Goal: Find specific page/section: Find specific page/section

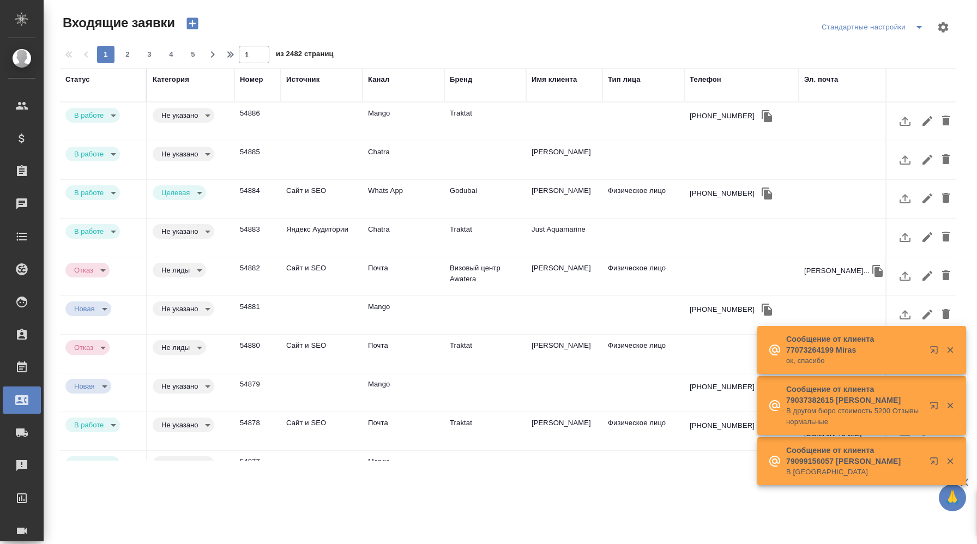
select select "RU"
click at [465, 82] on div "Бренд" at bounding box center [461, 79] width 22 height 11
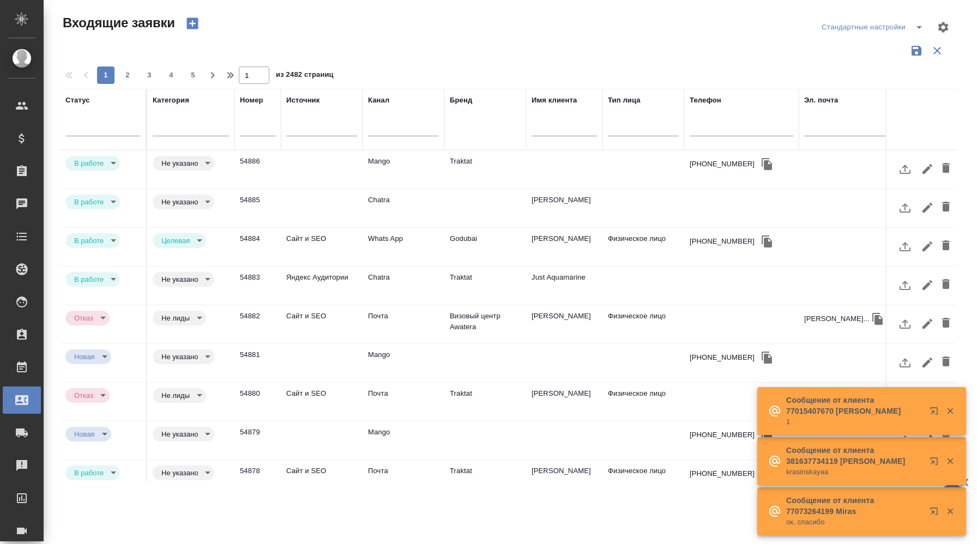
click at [476, 137] on div "Бренд" at bounding box center [485, 119] width 71 height 49
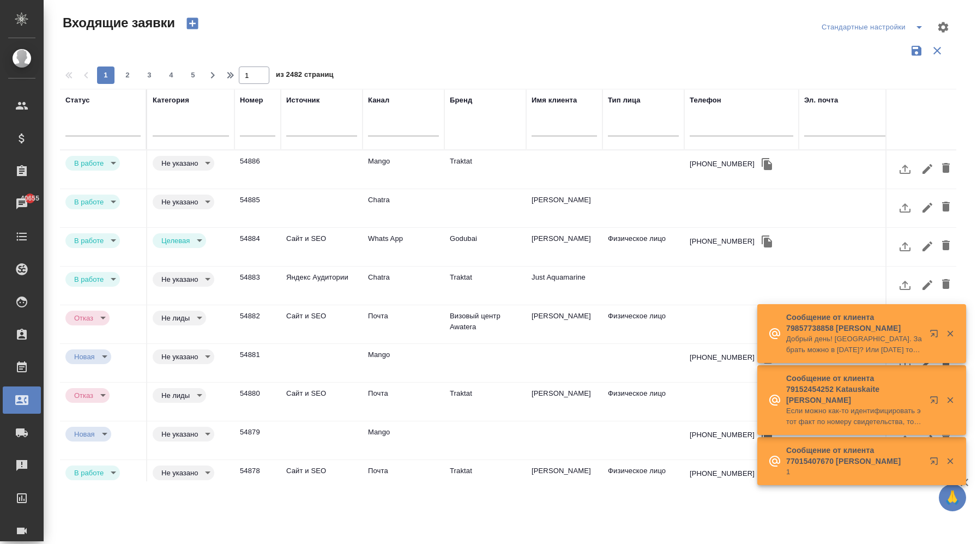
click at [513, 119] on div "Бренд" at bounding box center [485, 119] width 71 height 49
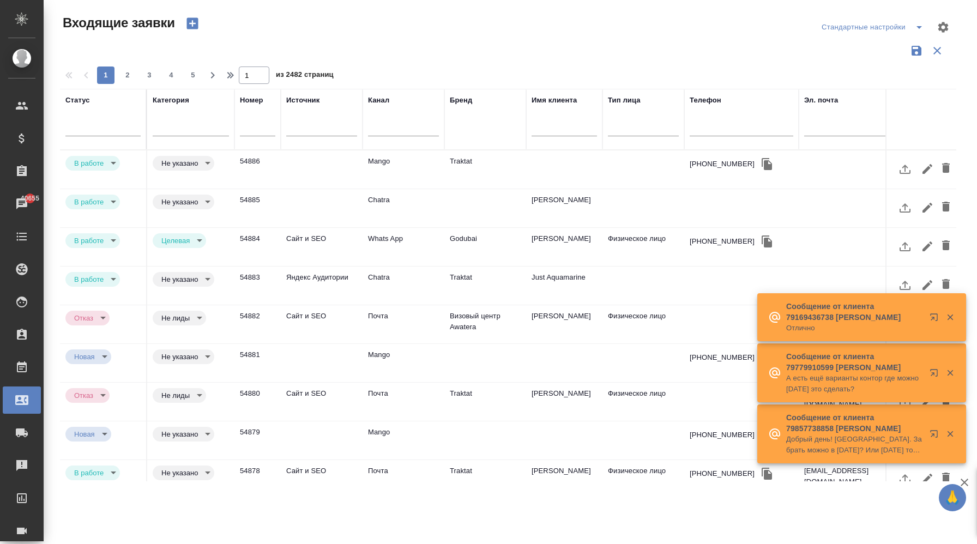
click at [472, 101] on div "Бренд" at bounding box center [461, 100] width 22 height 11
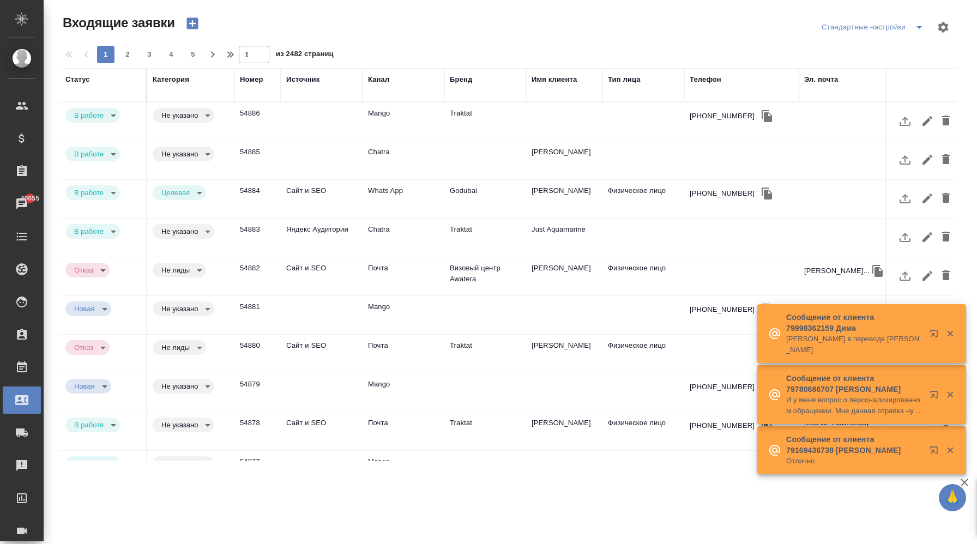
click at [483, 99] on th "Бренд" at bounding box center [485, 85] width 82 height 34
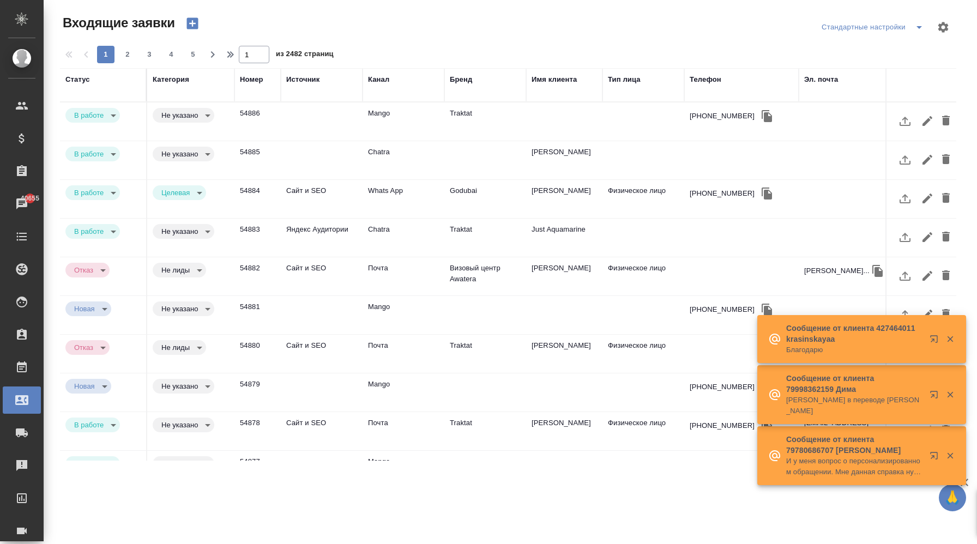
click at [464, 74] on div "Бренд" at bounding box center [461, 79] width 22 height 11
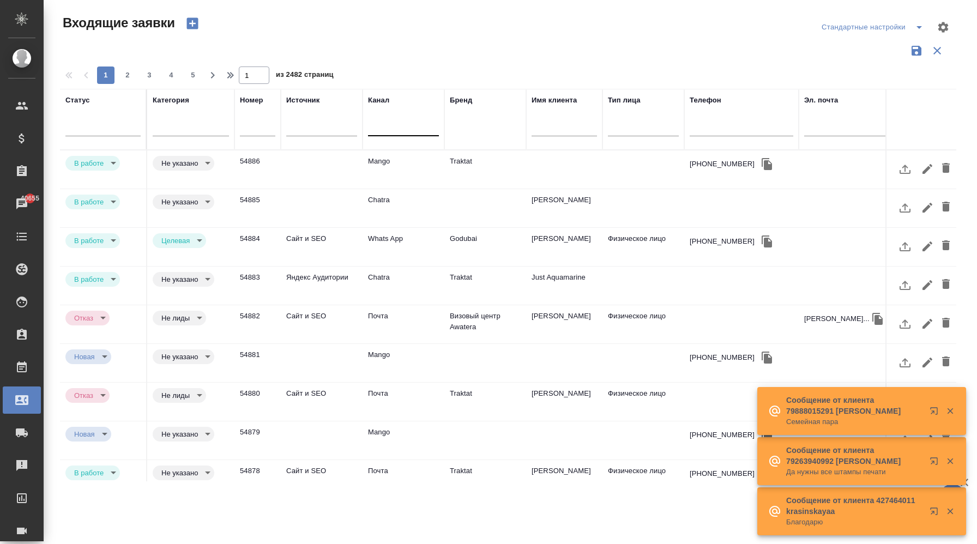
click at [422, 134] on div at bounding box center [403, 126] width 71 height 21
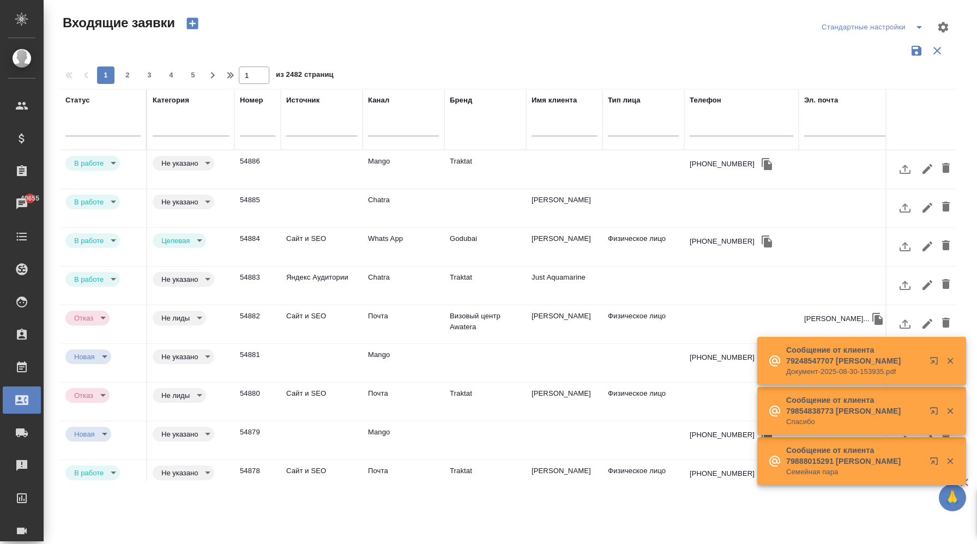
click at [459, 134] on div "Бренд" at bounding box center [485, 119] width 71 height 49
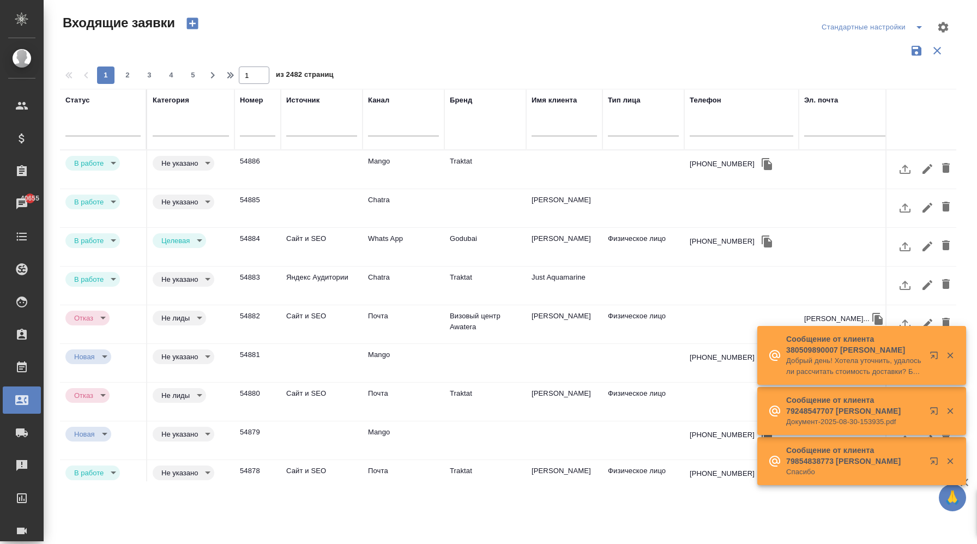
click at [467, 134] on div "Бренд" at bounding box center [485, 119] width 71 height 49
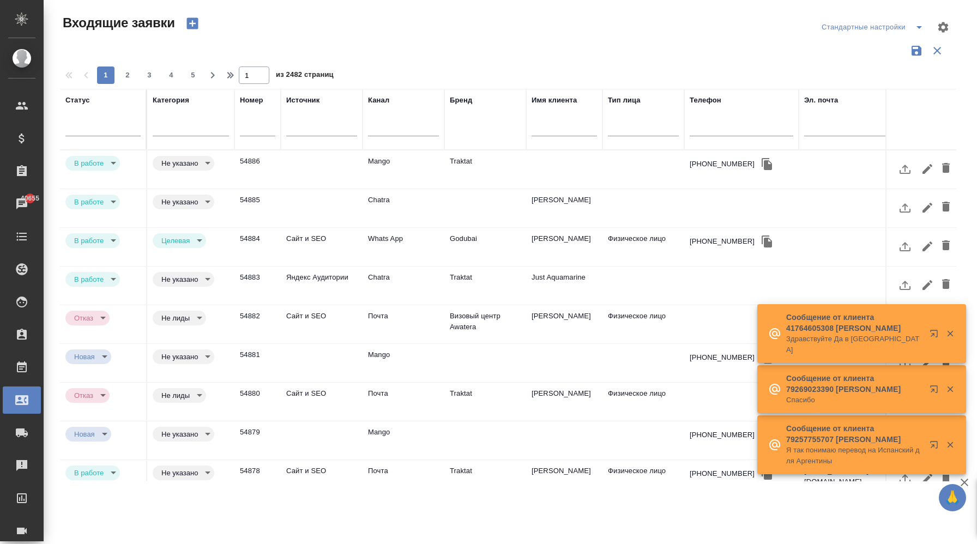
click at [502, 129] on div "Бренд" at bounding box center [485, 119] width 71 height 49
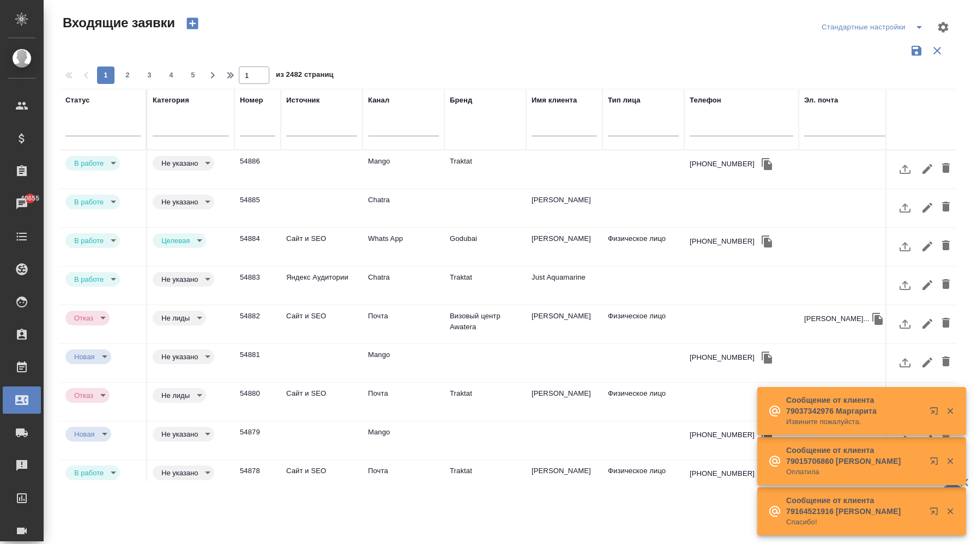
click at [464, 139] on div "Бренд" at bounding box center [485, 119] width 71 height 49
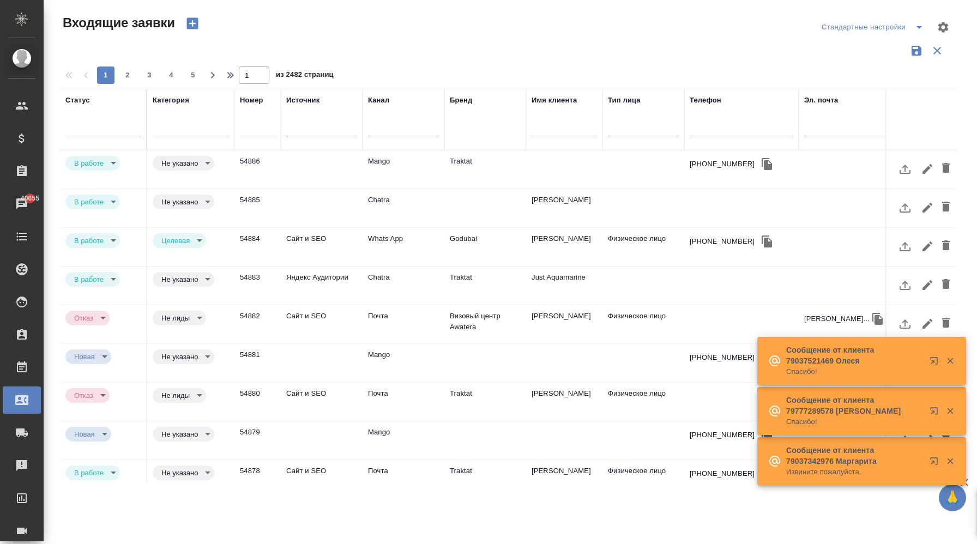
click at [464, 160] on td "Traktat" at bounding box center [485, 170] width 82 height 38
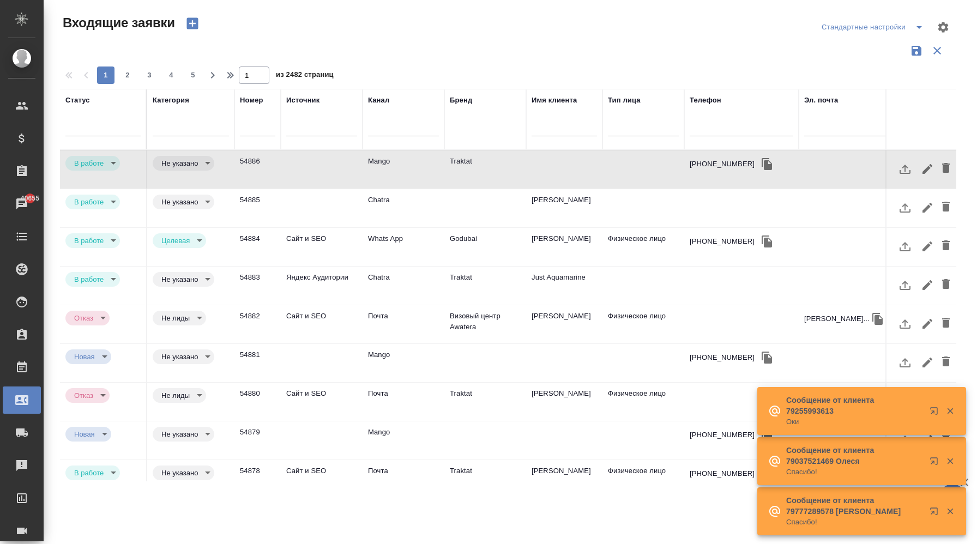
click at [464, 160] on td "Traktat" at bounding box center [485, 170] width 82 height 38
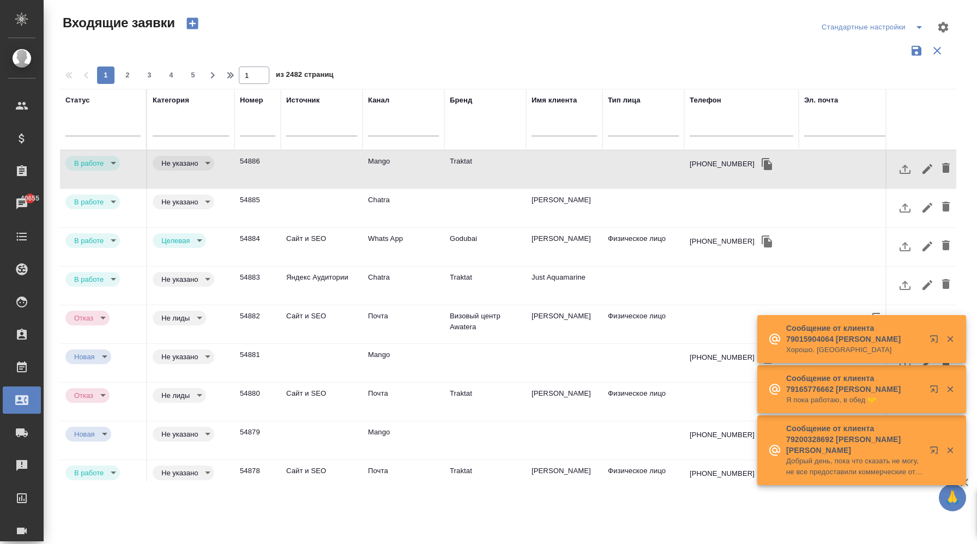
click at [476, 128] on div "Бренд" at bounding box center [485, 119] width 71 height 49
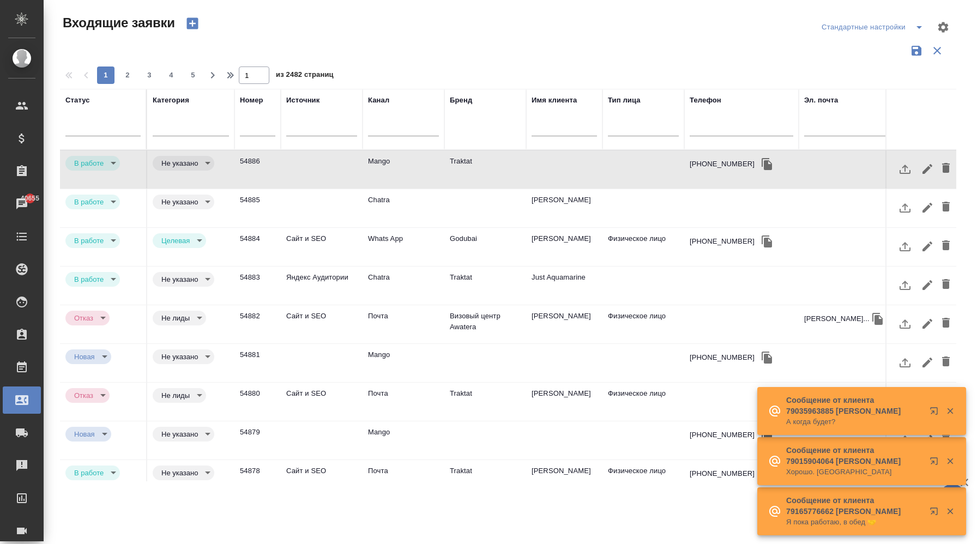
click at [444, 160] on td "Traktat" at bounding box center [485, 170] width 82 height 38
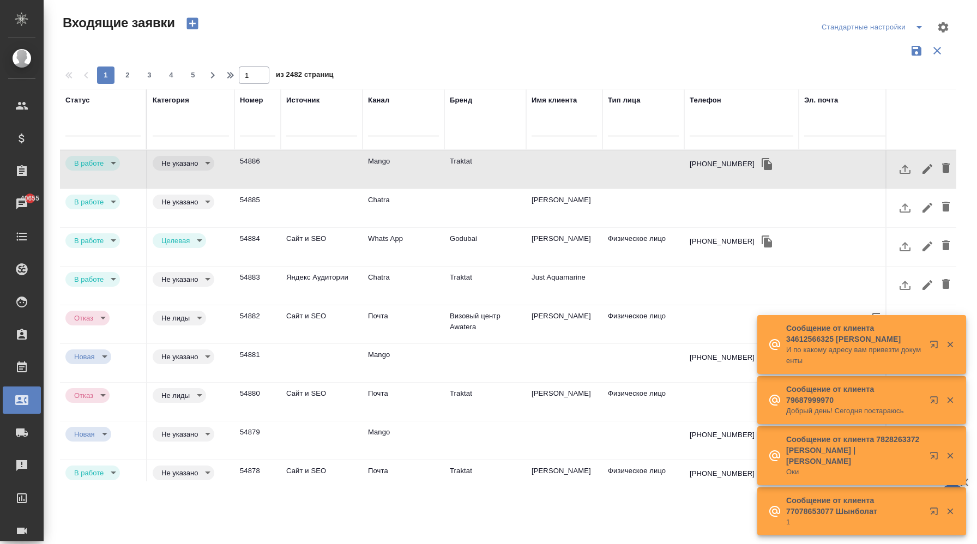
click at [335, 167] on td at bounding box center [322, 170] width 82 height 38
click at [732, 130] on input "text" at bounding box center [742, 129] width 104 height 14
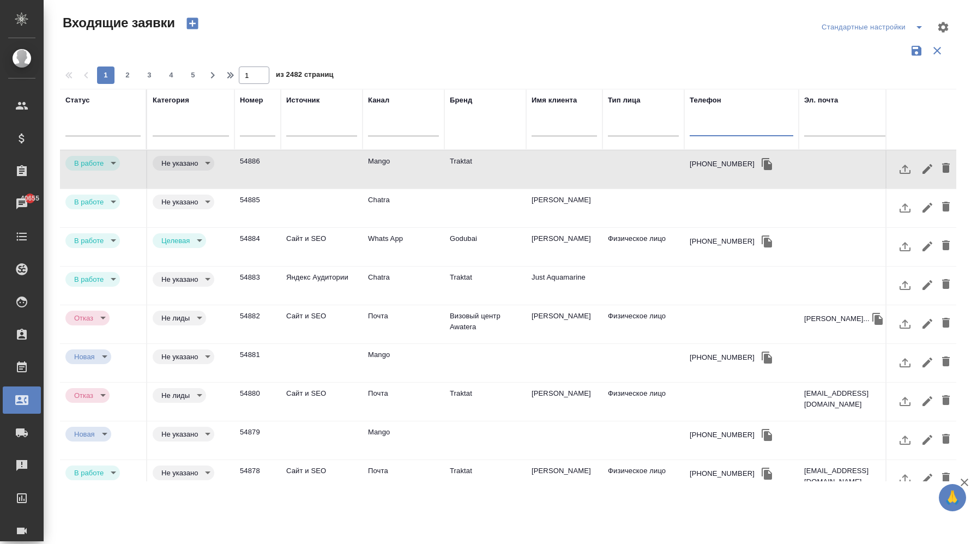
click at [472, 135] on div "Бренд" at bounding box center [485, 119] width 71 height 49
click at [453, 131] on div "Бренд" at bounding box center [485, 119] width 71 height 49
click at [386, 101] on div "Канал" at bounding box center [378, 100] width 21 height 11
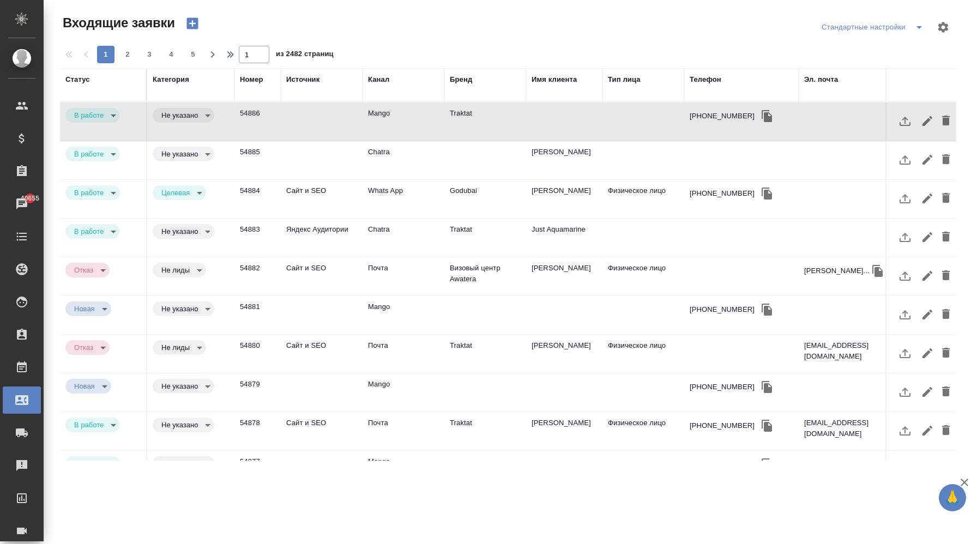
click at [383, 81] on div "Канал" at bounding box center [378, 79] width 21 height 11
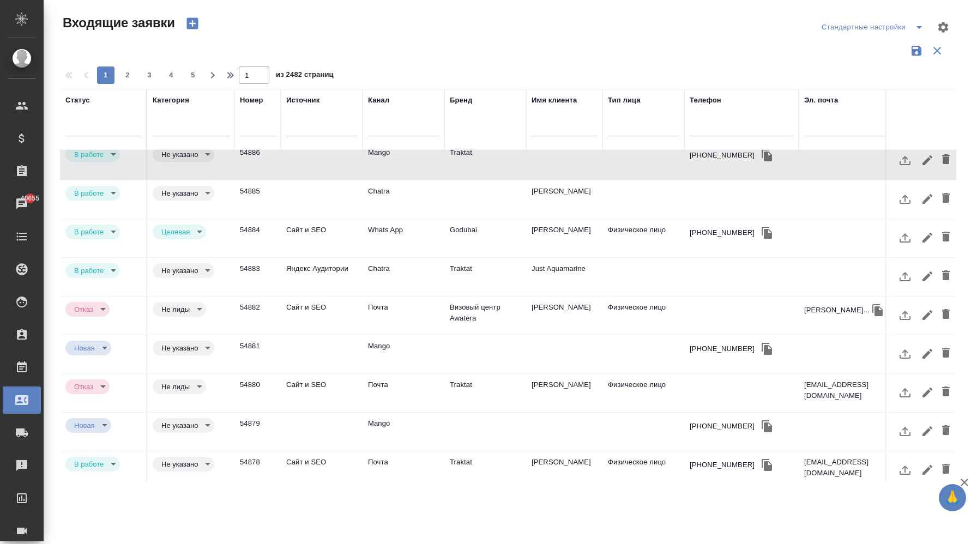
scroll to position [11, 0]
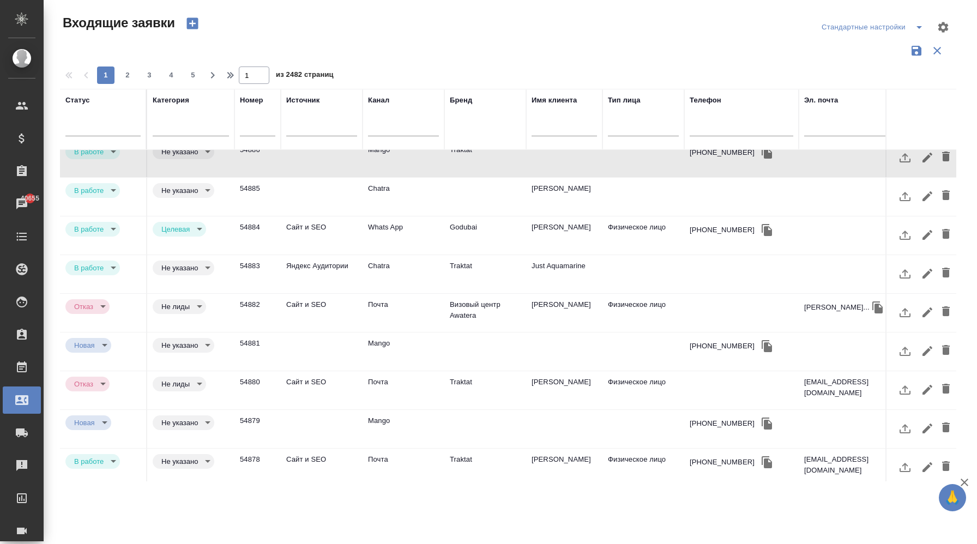
click at [486, 136] on div "Бренд" at bounding box center [485, 119] width 71 height 49
click at [501, 135] on div "Бренд" at bounding box center [485, 119] width 71 height 49
